Goal: Obtain resource: Obtain resource

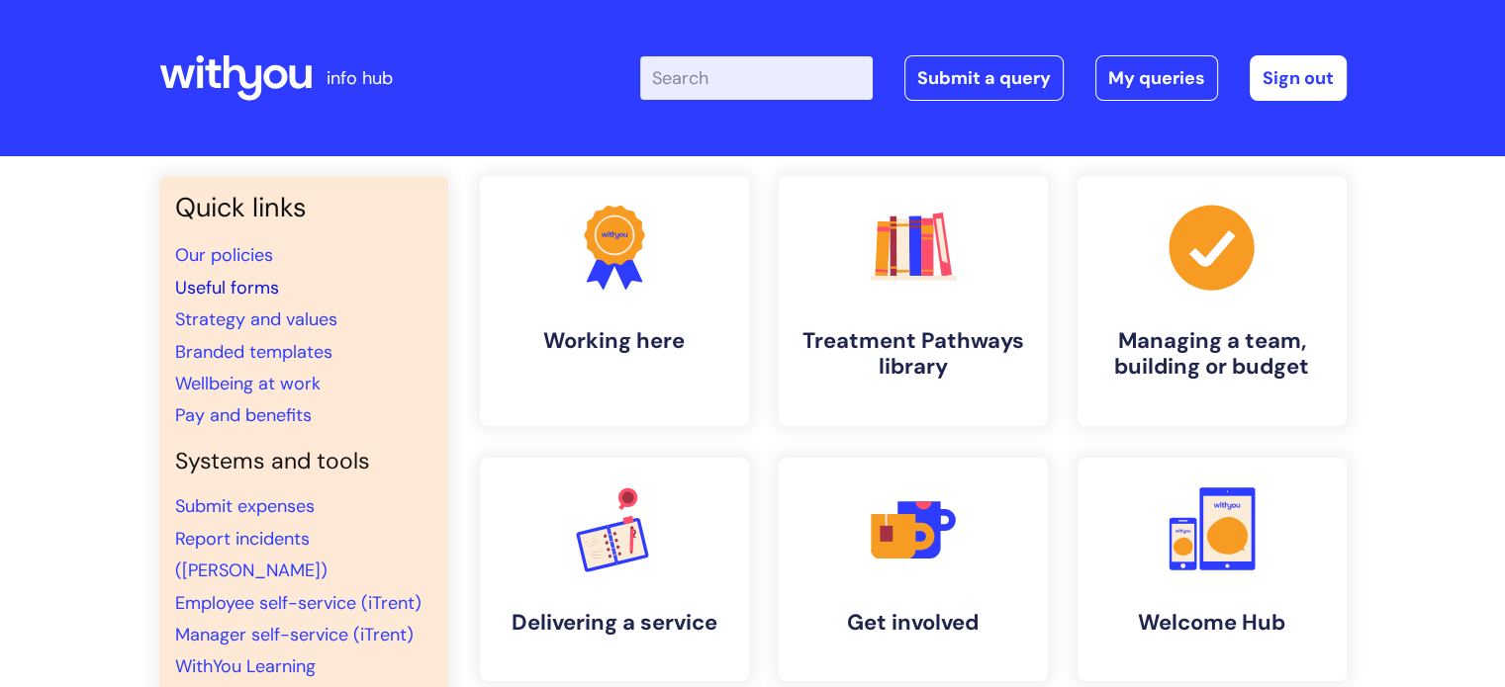
click at [228, 284] on link "Useful forms" at bounding box center [227, 288] width 104 height 24
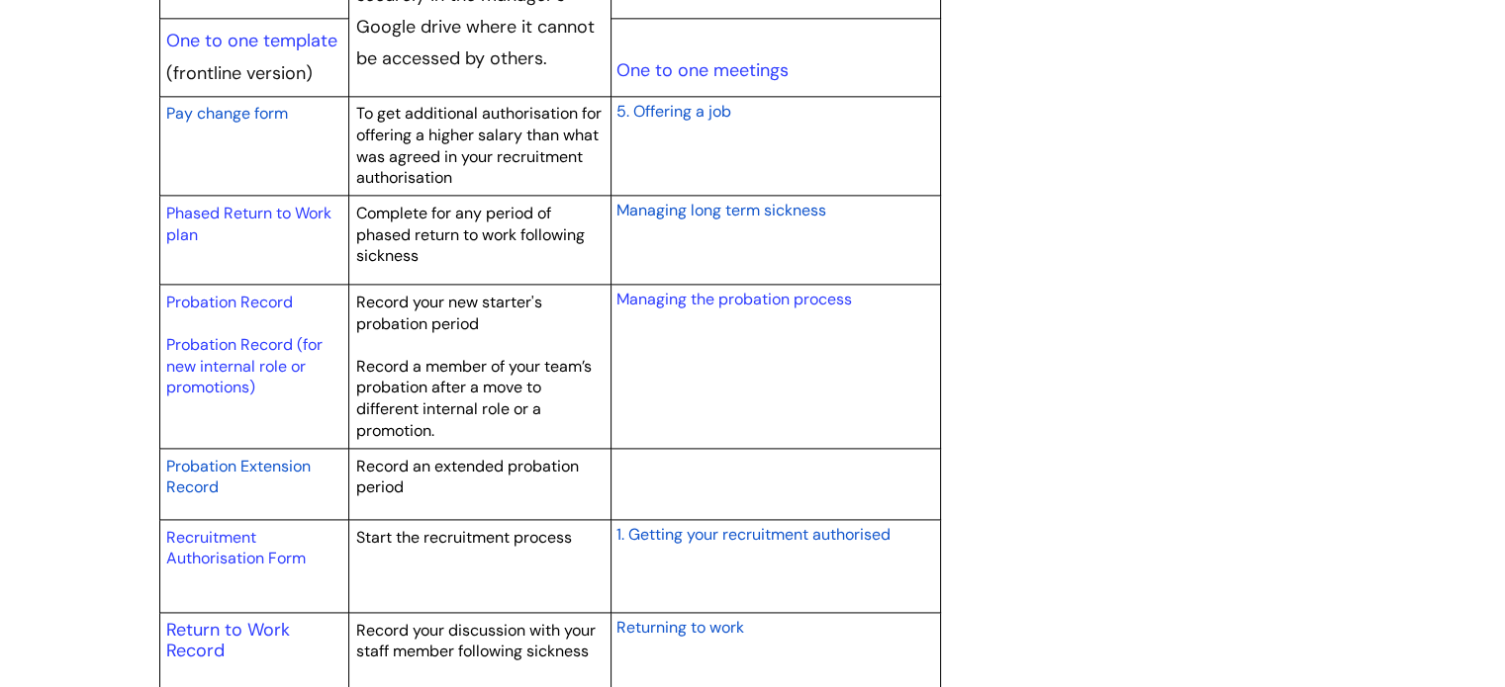
scroll to position [2631, 0]
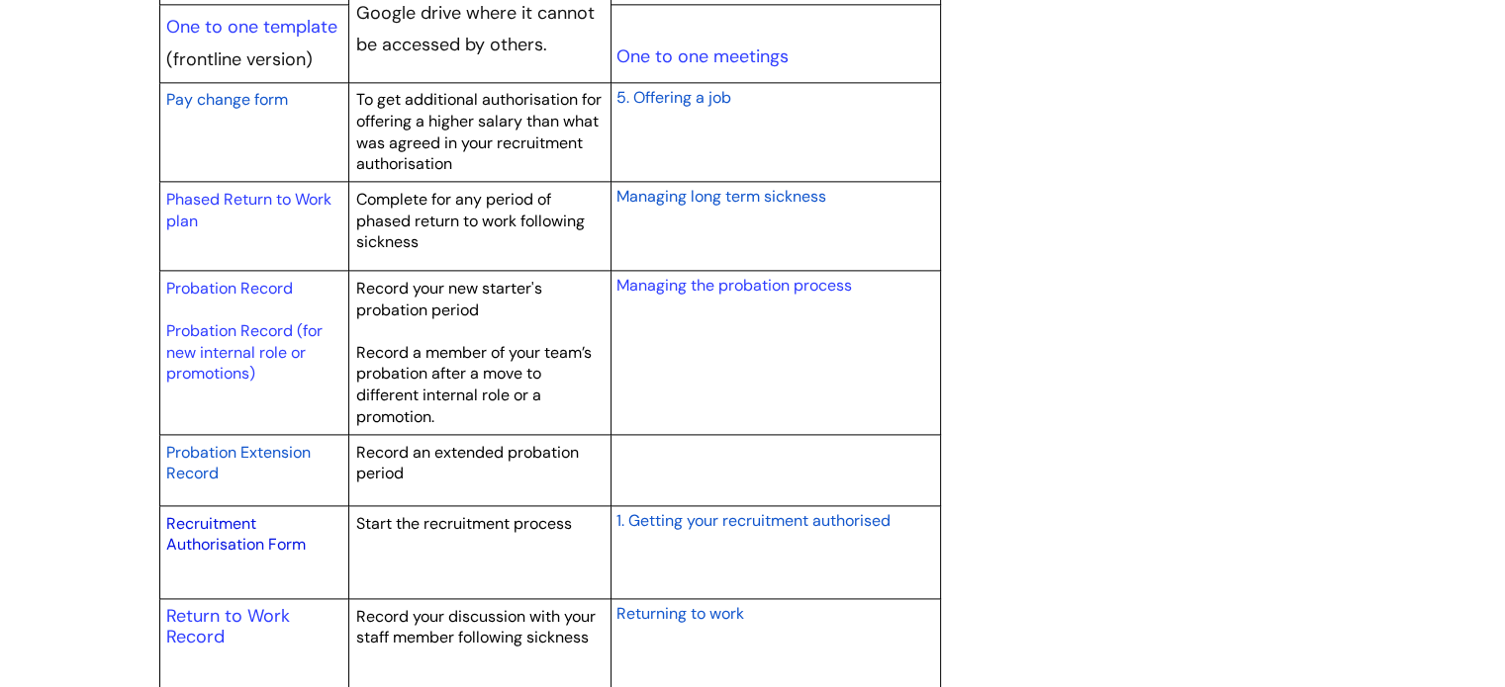
click at [226, 541] on link "Recruitment Authorisation Form" at bounding box center [235, 534] width 139 height 43
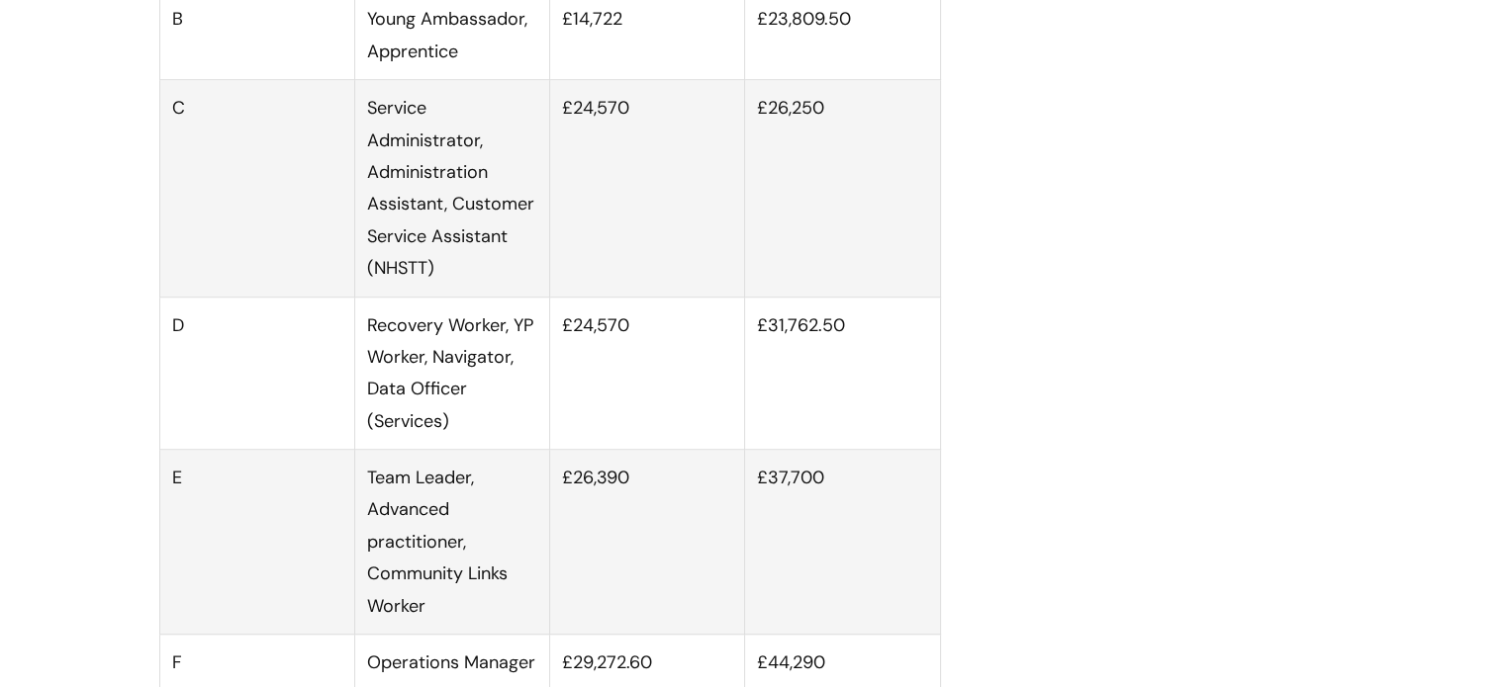
scroll to position [1270, 0]
